Goal: Find specific page/section: Find specific page/section

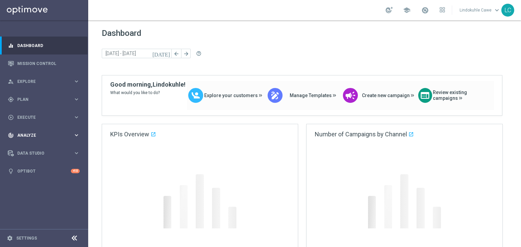
click at [23, 134] on span "Analyze" at bounding box center [45, 136] width 56 height 4
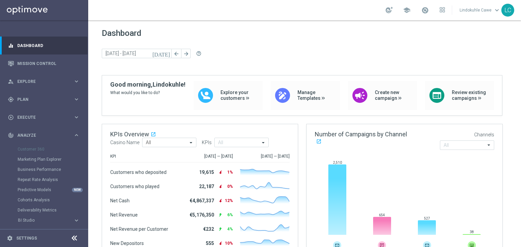
click at [28, 153] on div "Customer 360" at bounding box center [53, 149] width 70 height 10
click at [29, 152] on div "Customer 360" at bounding box center [53, 149] width 70 height 10
click at [30, 152] on div "Customer 360" at bounding box center [53, 149] width 70 height 10
click at [30, 150] on div "Customer 360" at bounding box center [53, 149] width 70 height 10
click at [31, 150] on div "Customer 360" at bounding box center [53, 149] width 70 height 10
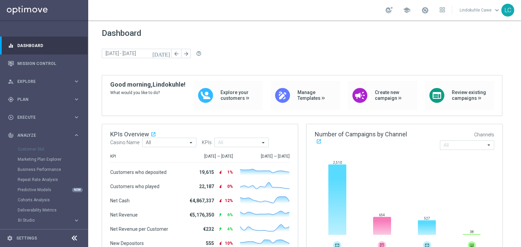
click at [31, 150] on div "Customer 360" at bounding box center [53, 149] width 70 height 10
click at [31, 149] on div "Customer 360" at bounding box center [53, 149] width 70 height 10
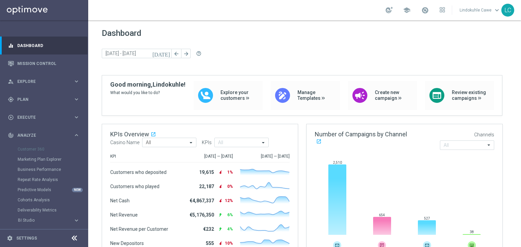
click at [31, 145] on div "Customer 360" at bounding box center [53, 149] width 70 height 10
click at [31, 144] on div "Customer 360" at bounding box center [53, 149] width 70 height 10
click at [31, 144] on div "track_changes Analyze keyboard_arrow_right Customer 360 Marketing Plan Explorer…" at bounding box center [43, 175] width 87 height 99
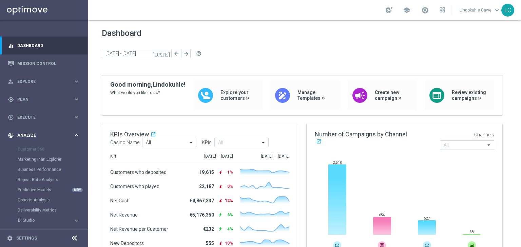
click at [31, 144] on div "track_changes Analyze keyboard_arrow_right" at bounding box center [43, 135] width 87 height 18
click at [38, 150] on div "Customer 360" at bounding box center [53, 149] width 70 height 10
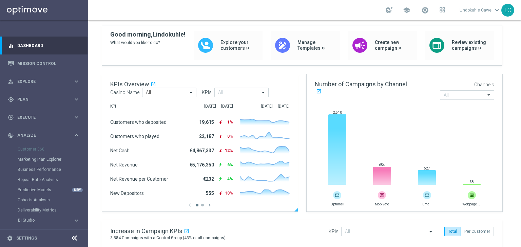
scroll to position [34, 0]
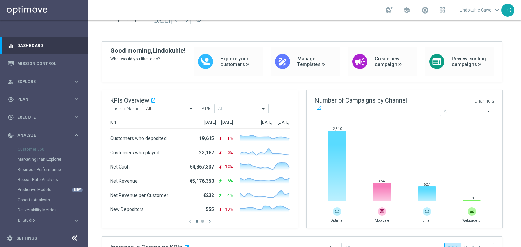
click at [30, 147] on div "Customer 360" at bounding box center [53, 149] width 70 height 10
click at [31, 149] on div "Customer 360" at bounding box center [53, 149] width 70 height 10
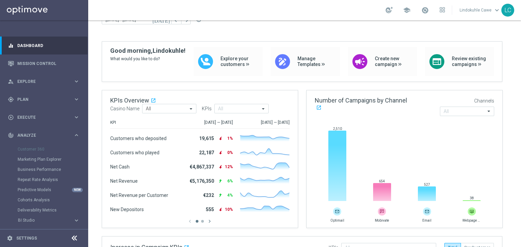
click at [31, 149] on div "Customer 360" at bounding box center [53, 149] width 70 height 10
click at [31, 150] on div "Customer 360" at bounding box center [53, 149] width 70 height 10
click at [30, 150] on div "Customer 360" at bounding box center [53, 149] width 70 height 10
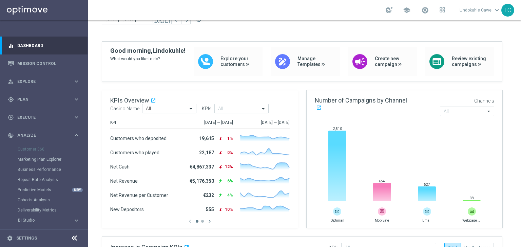
click at [30, 149] on div "Customer 360" at bounding box center [53, 149] width 70 height 10
click at [30, 148] on div "Customer 360" at bounding box center [53, 149] width 70 height 10
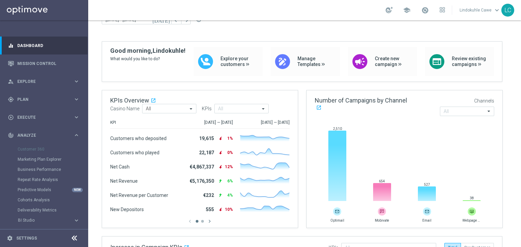
click at [30, 148] on div "Customer 360" at bounding box center [53, 149] width 70 height 10
click at [83, 35] on sidenavbar "equalizer Dashboard Mission Control" at bounding box center [44, 123] width 88 height 247
